Goal: Information Seeking & Learning: Check status

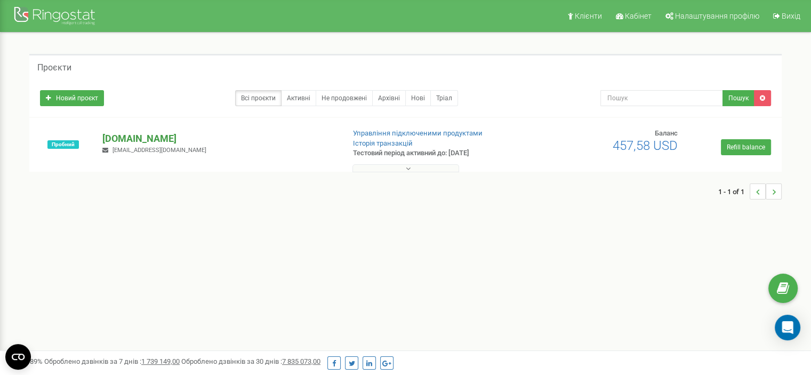
click at [148, 135] on p "[DOMAIN_NAME]" at bounding box center [218, 139] width 233 height 14
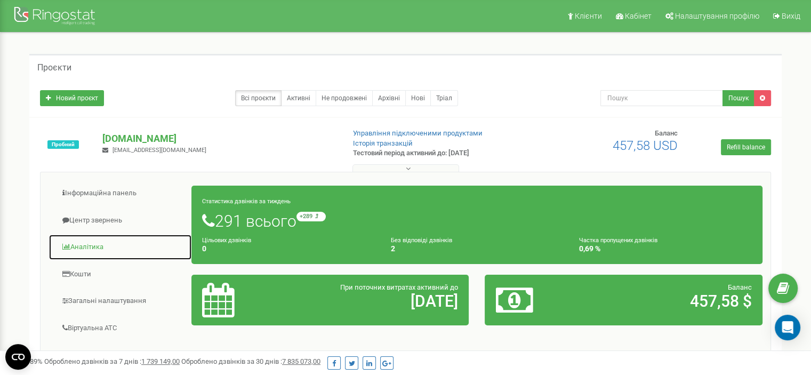
click at [108, 240] on link "Аналiтика" at bounding box center [120, 247] width 143 height 26
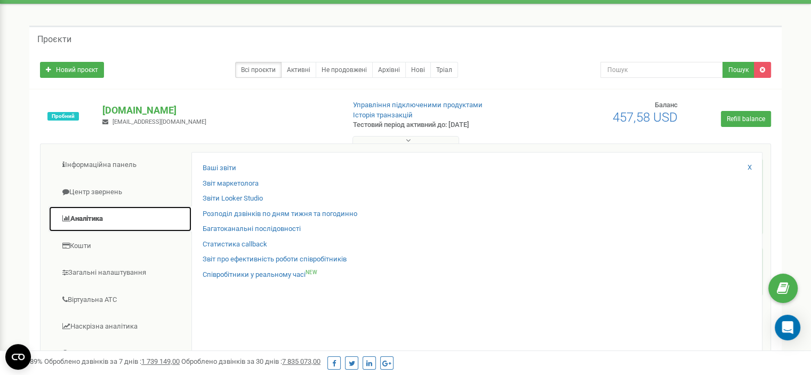
scroll to position [53, 0]
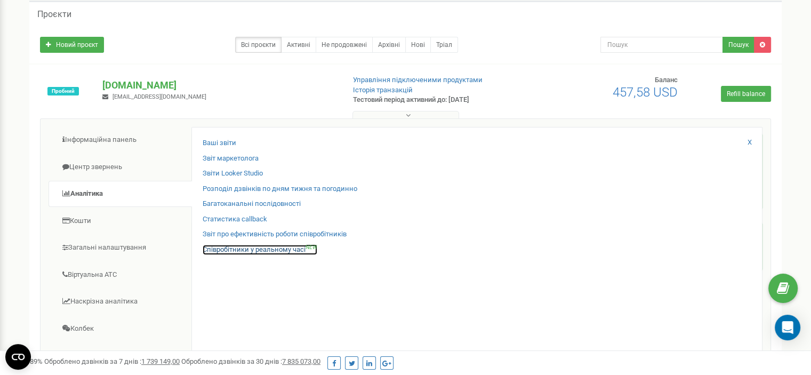
click at [244, 249] on link "Співробітники у реальному часі NEW" at bounding box center [260, 250] width 115 height 10
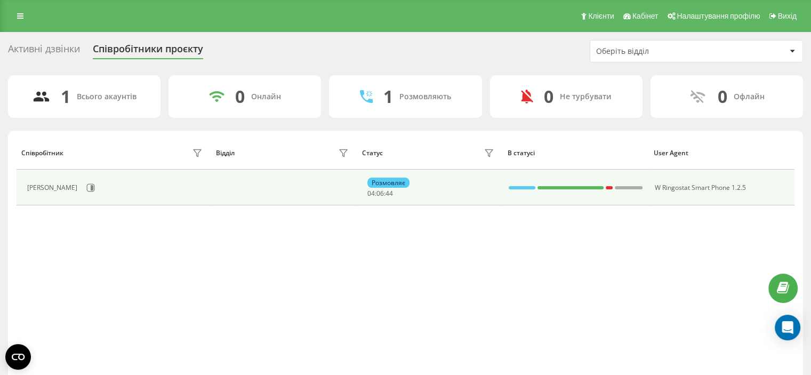
click at [393, 182] on div "Розмовляє" at bounding box center [388, 183] width 42 height 10
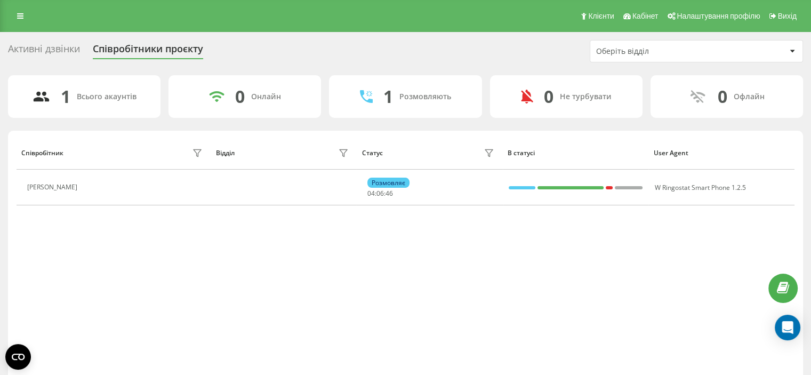
click at [405, 94] on div "Розмовляють" at bounding box center [425, 96] width 52 height 9
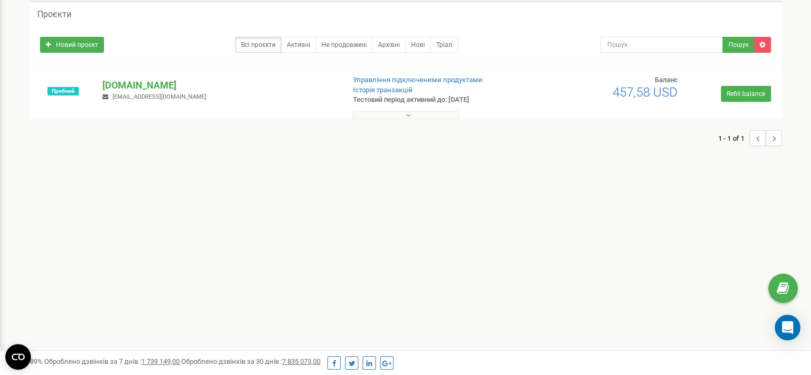
click at [387, 113] on button at bounding box center [405, 115] width 107 height 8
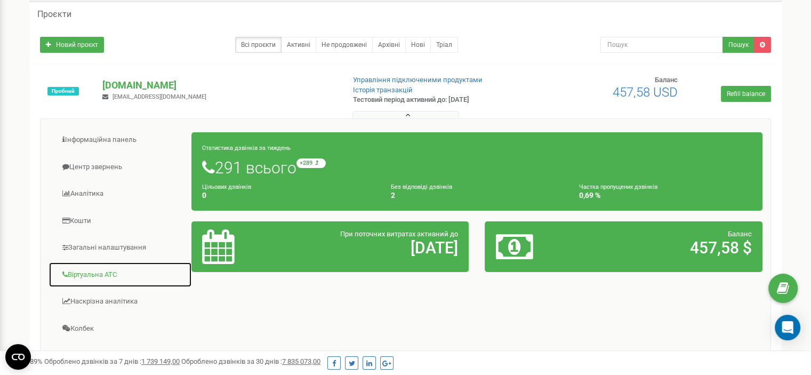
click at [104, 270] on link "Віртуальна АТС" at bounding box center [120, 275] width 143 height 26
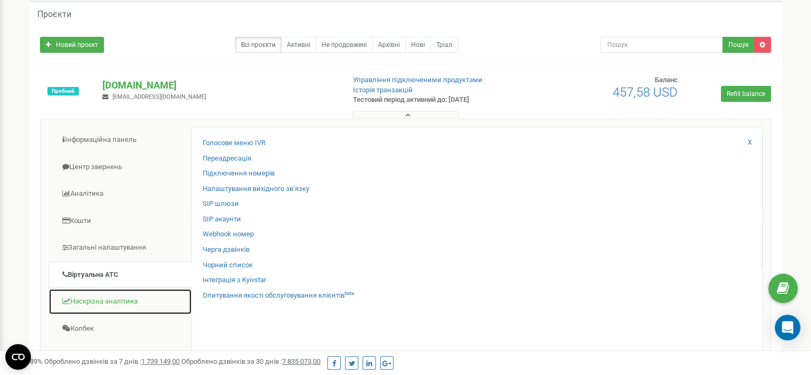
click at [102, 301] on link "Наскрізна аналітика" at bounding box center [120, 301] width 143 height 26
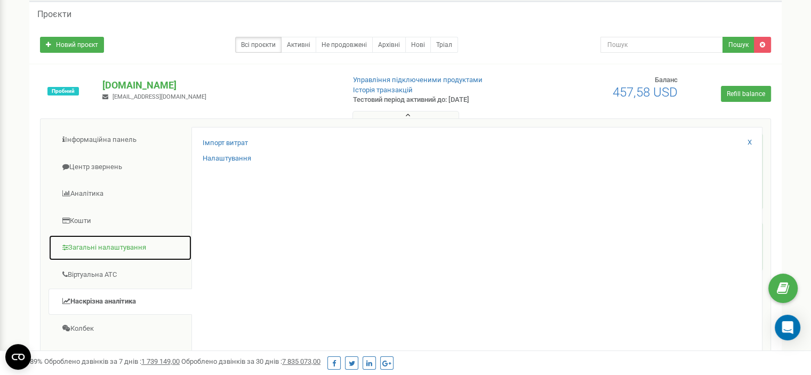
click at [96, 248] on link "Загальні налаштування" at bounding box center [120, 248] width 143 height 26
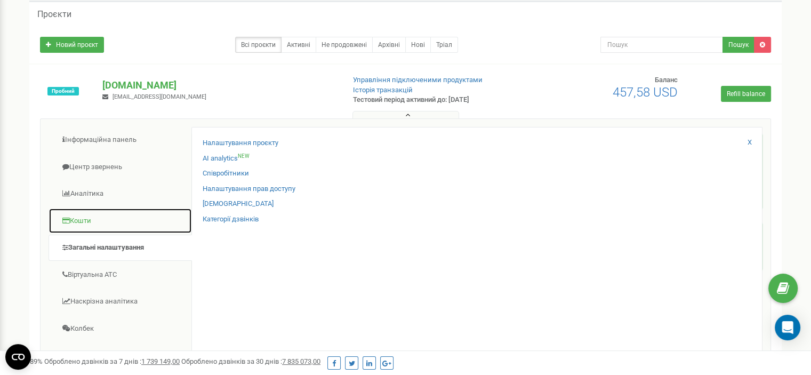
click at [89, 221] on link "Кошти" at bounding box center [120, 221] width 143 height 26
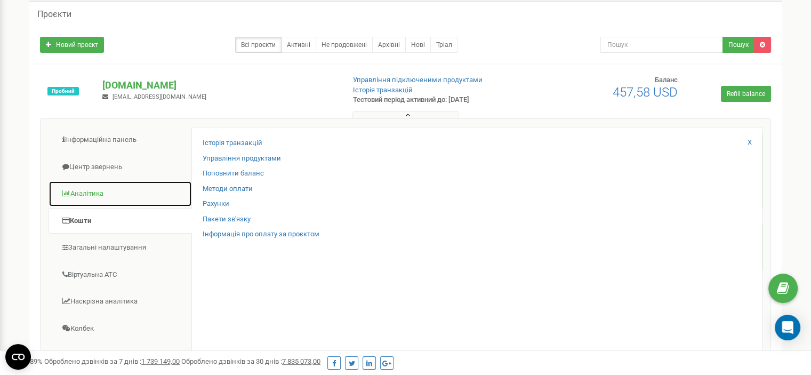
click at [101, 194] on link "Аналiтика" at bounding box center [120, 194] width 143 height 26
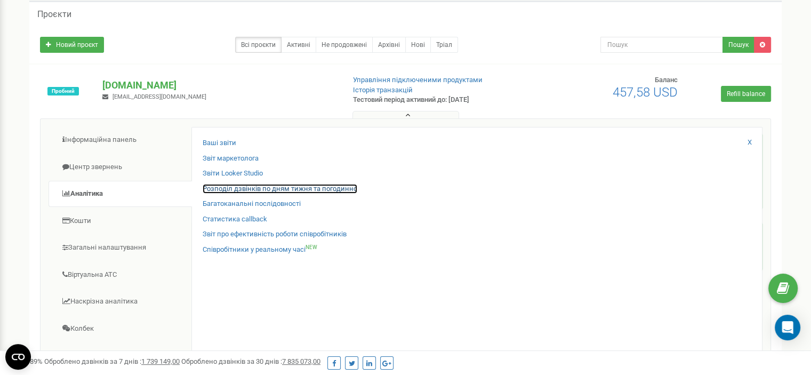
click at [275, 187] on link "Розподіл дзвінків по дням тижня та погодинно" at bounding box center [280, 189] width 155 height 10
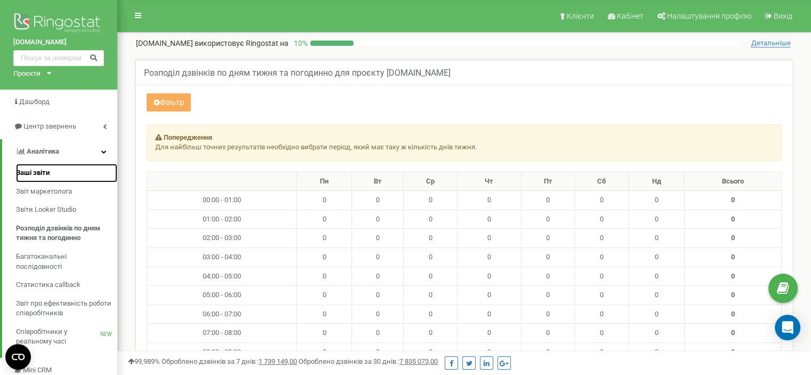
click at [43, 168] on span "Ваші звіти" at bounding box center [33, 173] width 34 height 10
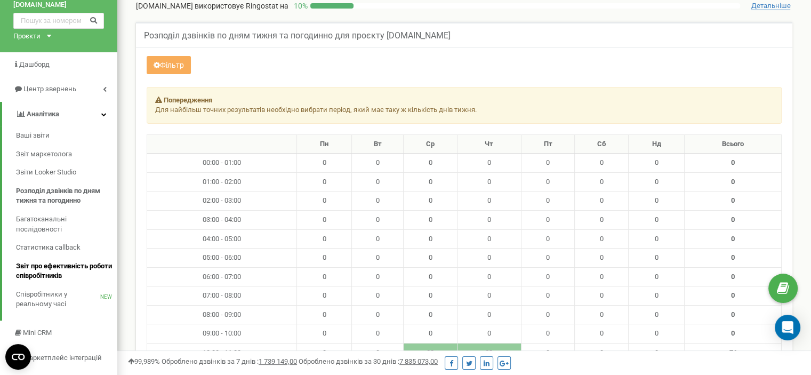
scroll to position [53, 0]
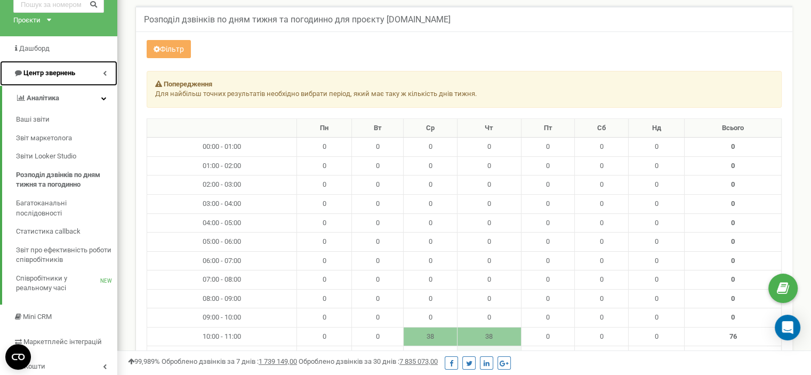
click at [102, 73] on link "Центр звернень" at bounding box center [58, 73] width 117 height 25
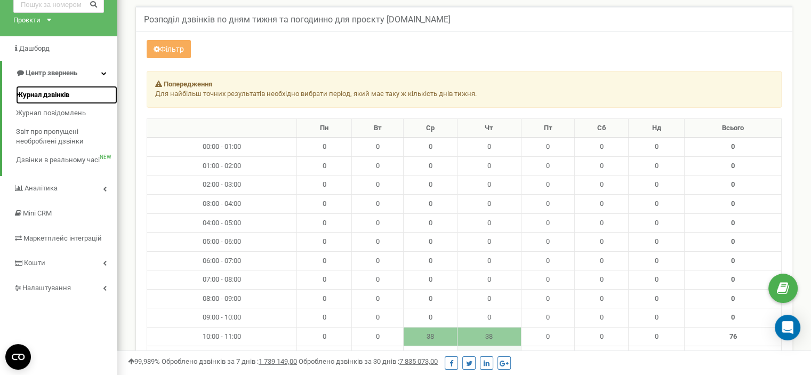
click at [67, 90] on span "Журнал дзвінків" at bounding box center [42, 95] width 53 height 10
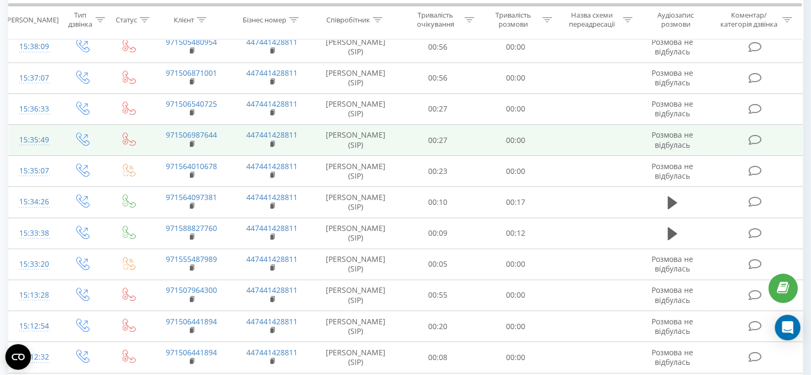
scroll to position [597, 0]
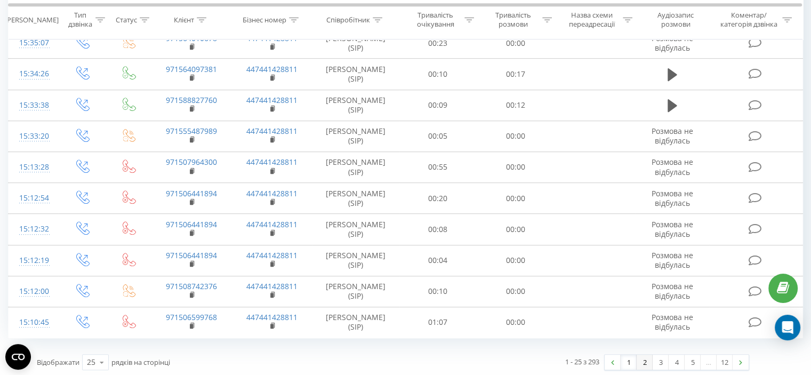
click at [646, 358] on link "2" at bounding box center [645, 362] width 16 height 15
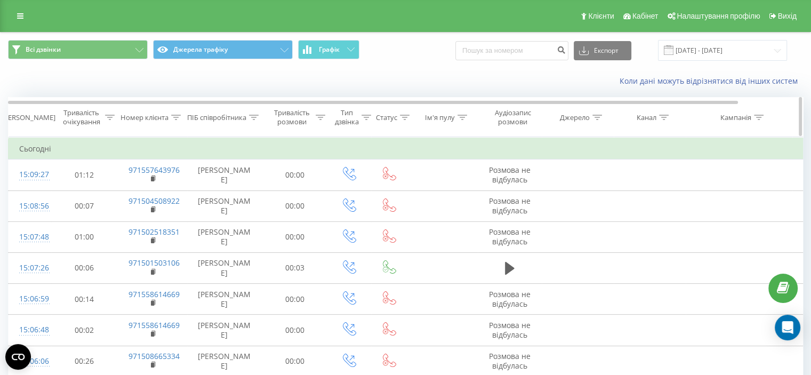
click at [288, 118] on div "Тривалість розмови" at bounding box center [292, 117] width 42 height 18
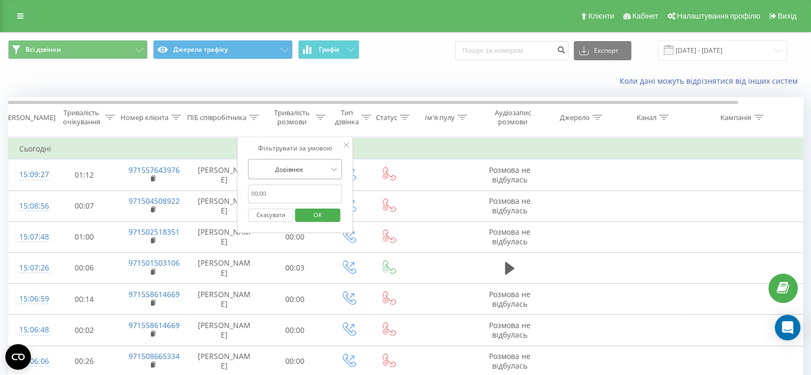
click at [285, 171] on div at bounding box center [289, 169] width 76 height 10
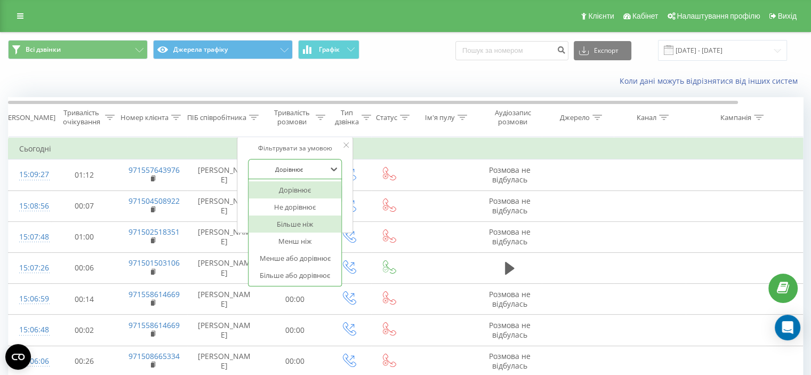
click at [291, 221] on div "Більше ніж" at bounding box center [294, 223] width 93 height 17
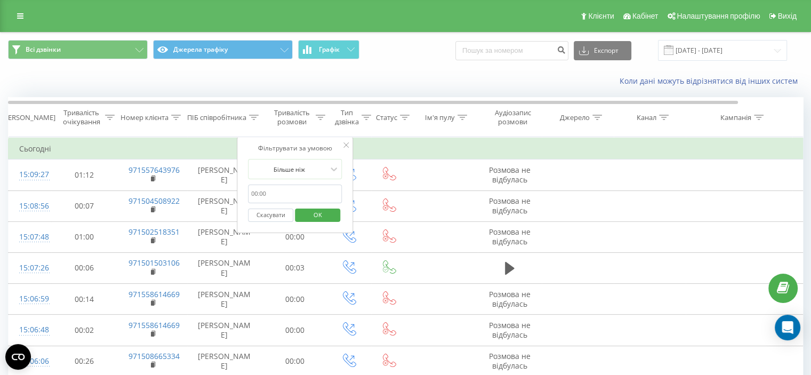
click at [267, 191] on input "text" at bounding box center [295, 194] width 94 height 19
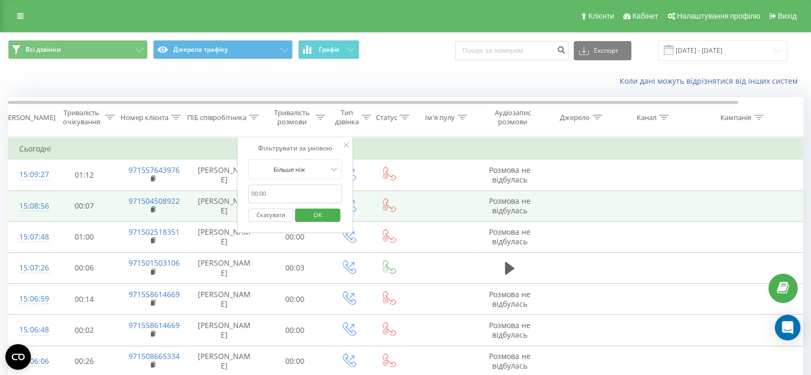
drag, startPoint x: 258, startPoint y: 193, endPoint x: 235, endPoint y: 189, distance: 22.6
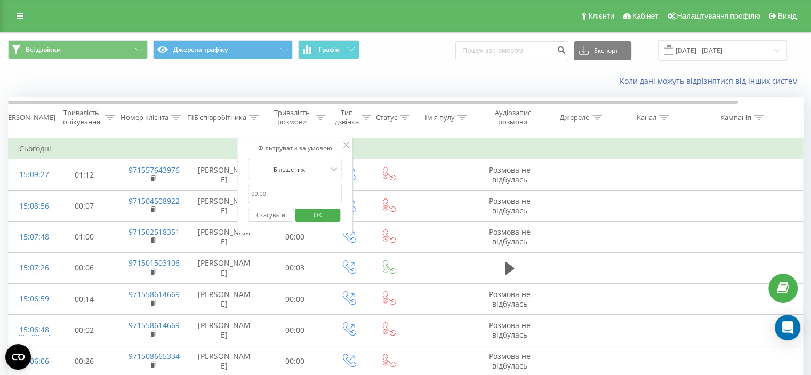
click at [259, 192] on input "text" at bounding box center [295, 194] width 94 height 19
click at [270, 189] on input "text" at bounding box center [295, 194] width 94 height 19
click at [272, 196] on input "text" at bounding box center [295, 194] width 94 height 19
type input "30"
click at [320, 213] on span "OK" at bounding box center [318, 214] width 30 height 17
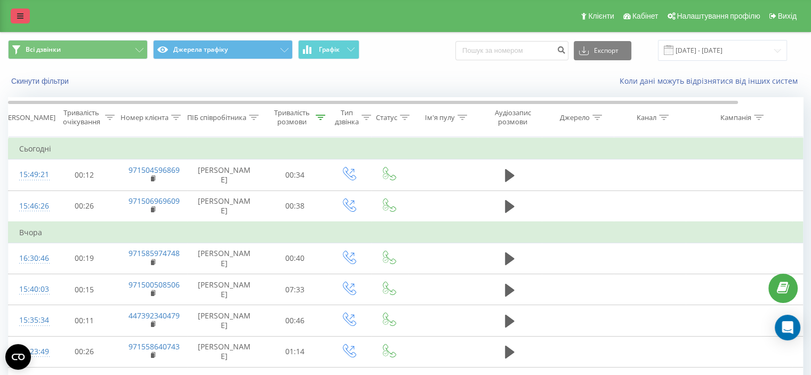
click at [22, 10] on link at bounding box center [20, 16] width 19 height 15
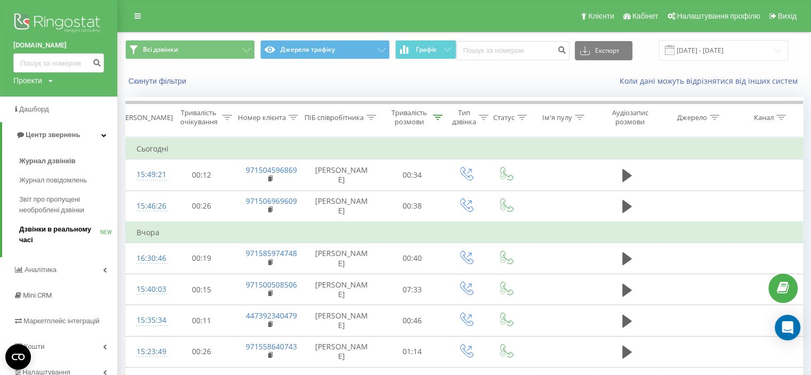
click at [50, 226] on span "Дзвінки в реальному часі" at bounding box center [59, 234] width 81 height 21
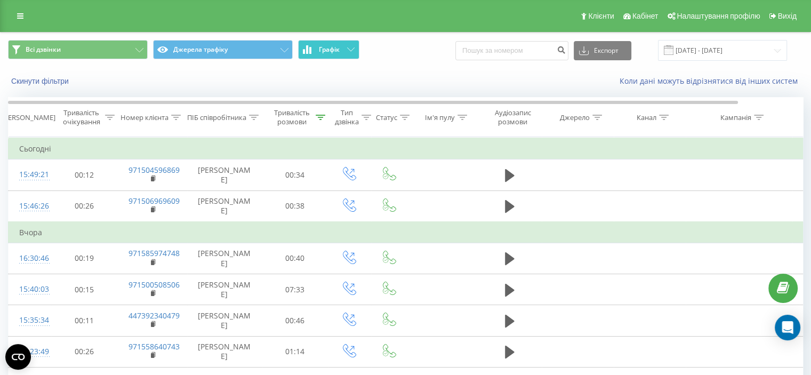
click at [326, 50] on span "Графік" at bounding box center [329, 49] width 21 height 7
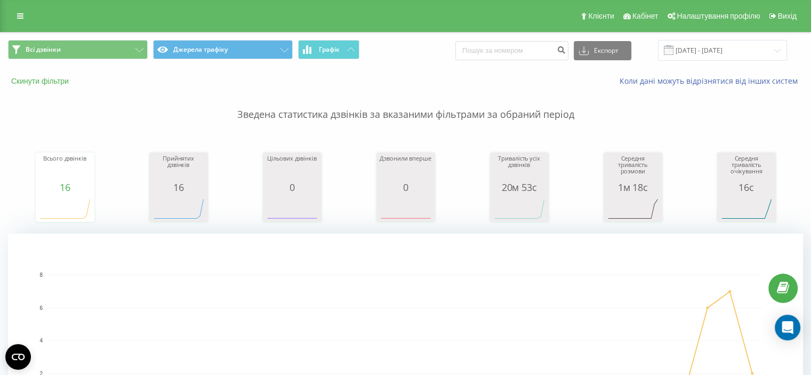
click at [37, 84] on button "Скинути фільтри" at bounding box center [41, 81] width 66 height 10
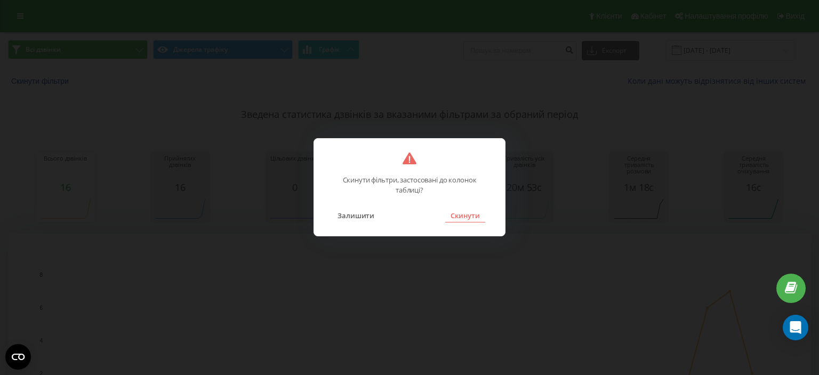
click at [467, 215] on button "Скинути" at bounding box center [465, 216] width 40 height 14
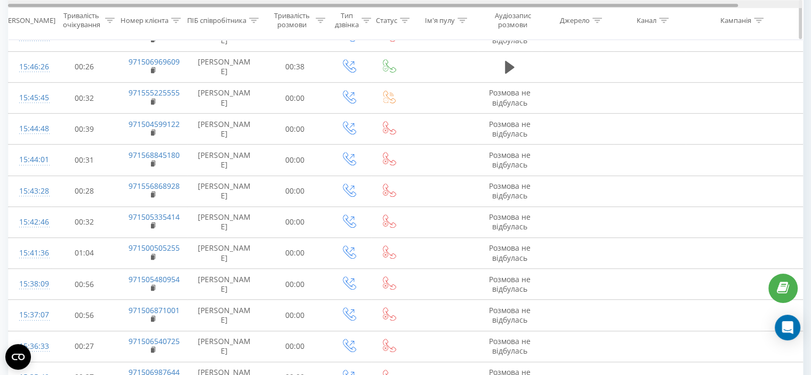
scroll to position [587, 0]
